Goal: Find specific page/section: Find specific page/section

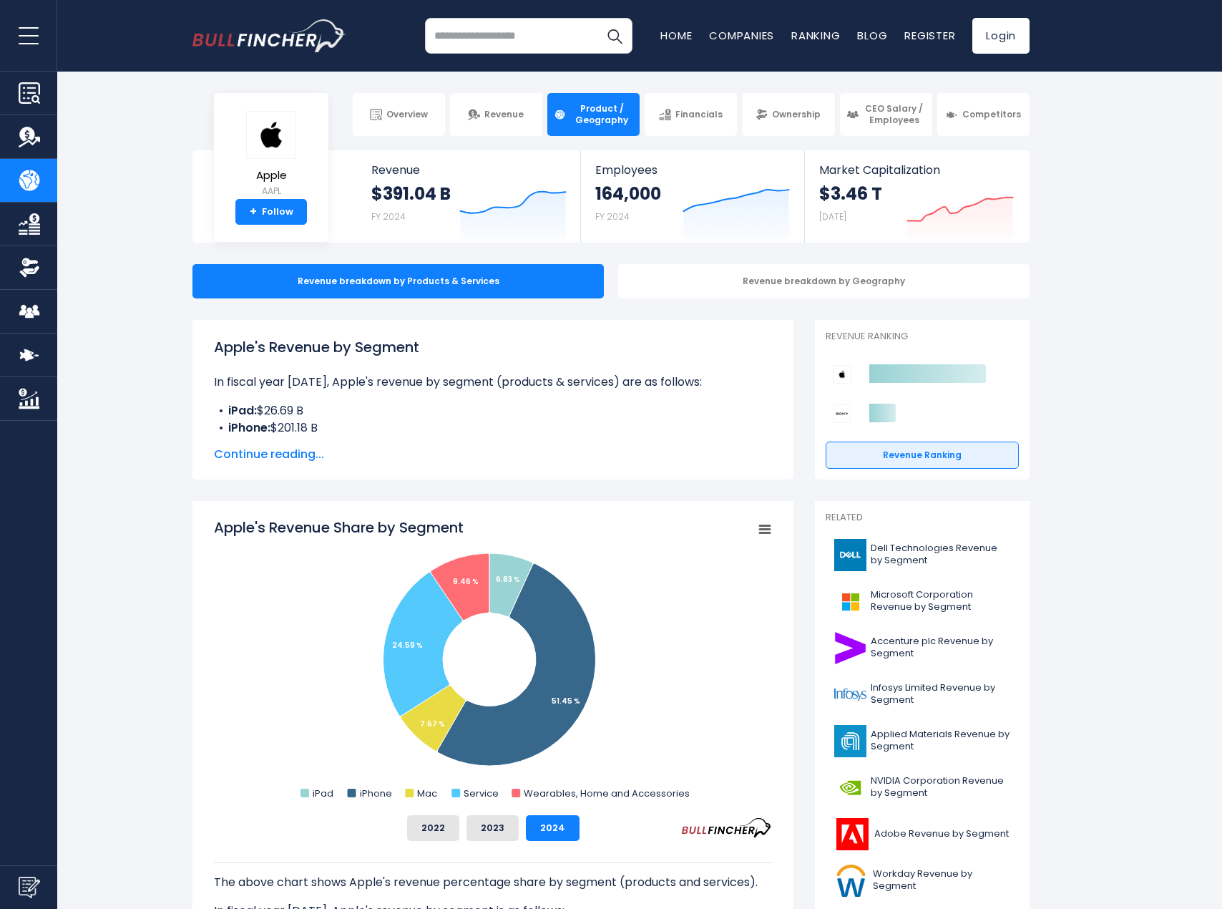
click at [538, 39] on input "search" at bounding box center [528, 36] width 207 height 36
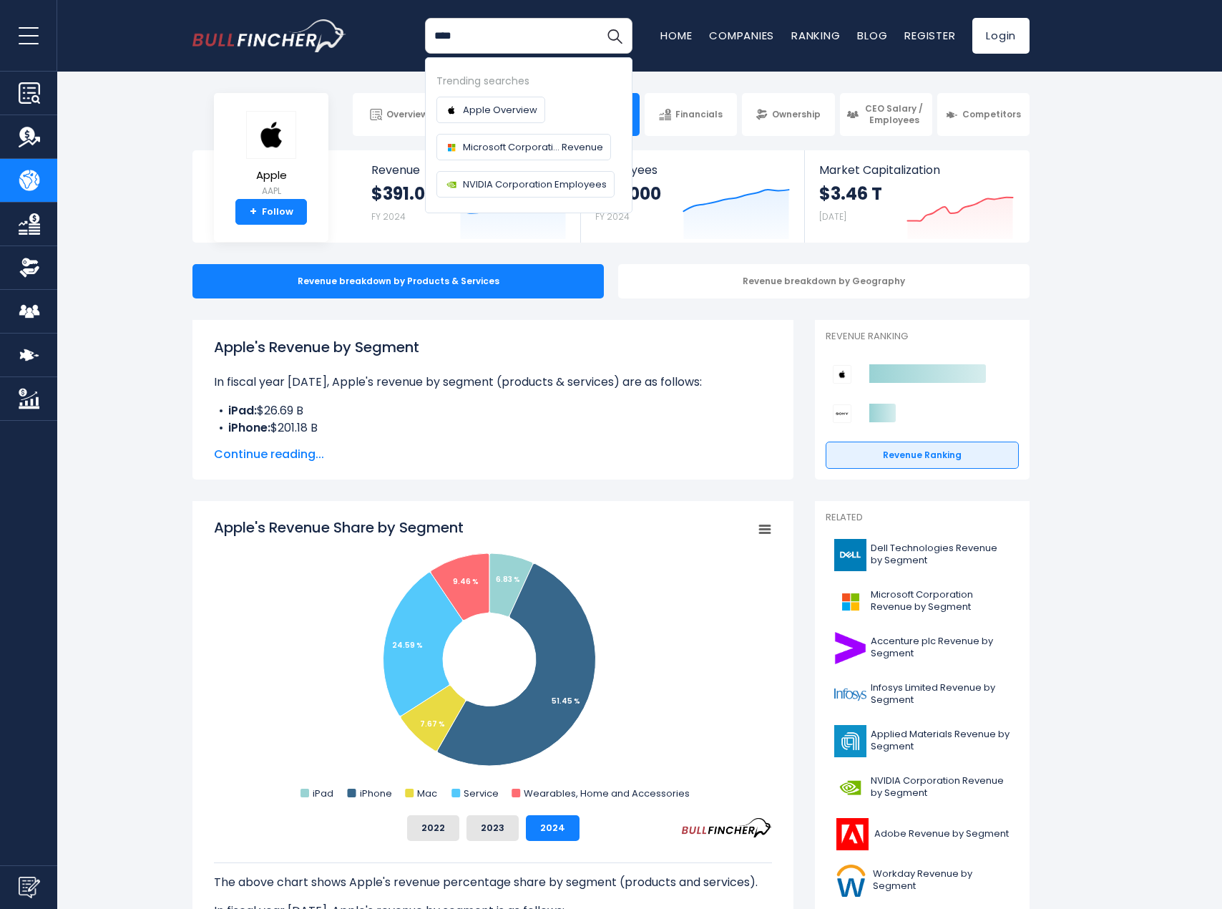
type input "****"
click at [597, 18] on button "Search" at bounding box center [615, 36] width 36 height 36
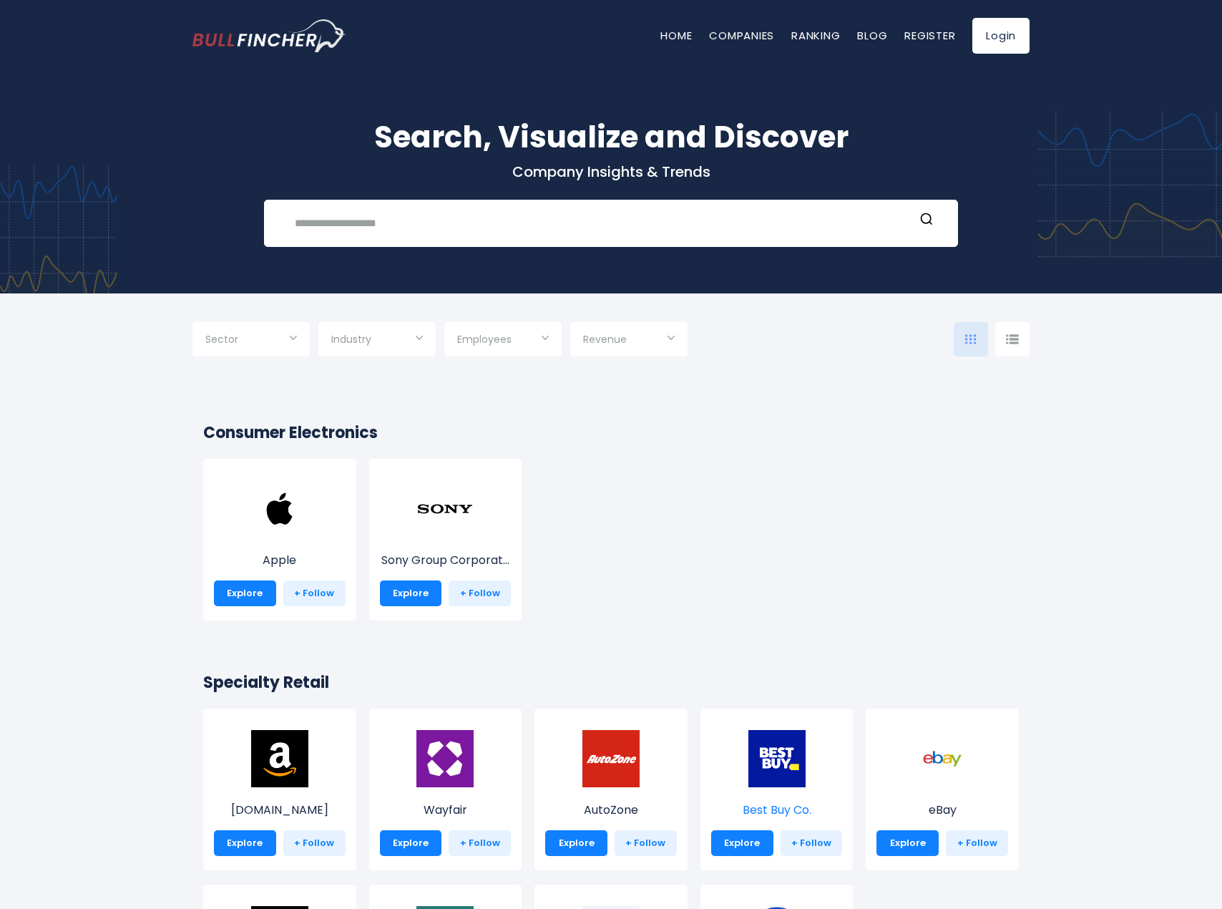
click at [781, 759] on img at bounding box center [776, 758] width 57 height 57
